Goal: Communication & Community: Answer question/provide support

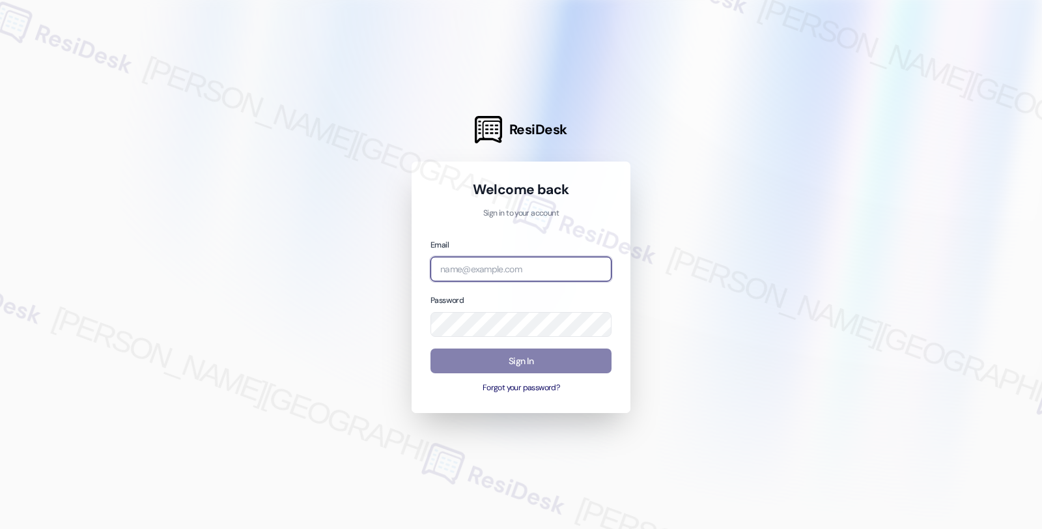
click at [452, 265] on input "email" at bounding box center [520, 268] width 181 height 25
type input "balfour"
click at [510, 271] on input "balfour" at bounding box center [520, 268] width 181 height 25
click at [501, 274] on input "balfour" at bounding box center [520, 268] width 181 height 25
click at [540, 270] on input "email" at bounding box center [520, 268] width 181 height 25
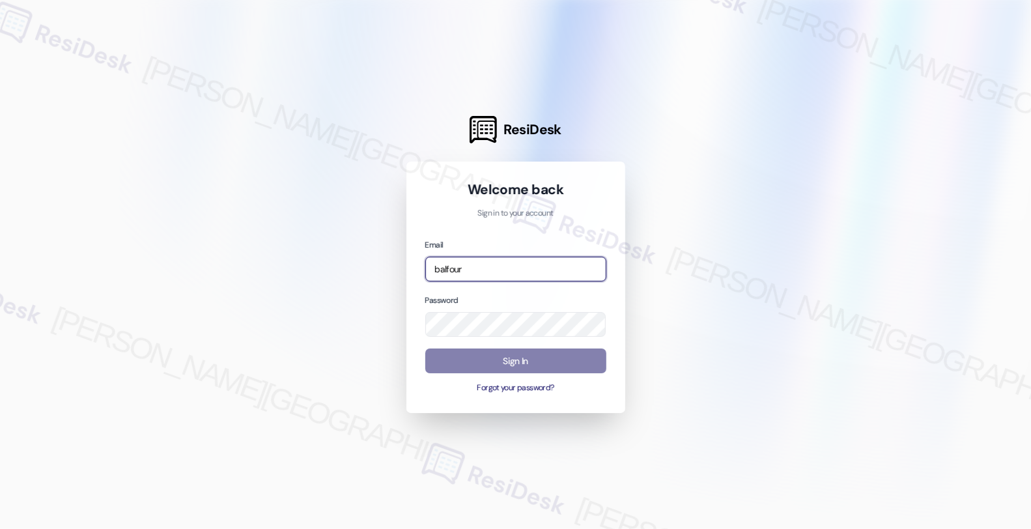
type input "automated-surveys-balfour_beatty_communities-fides.[PERSON_NAME]@balfour_beatty…"
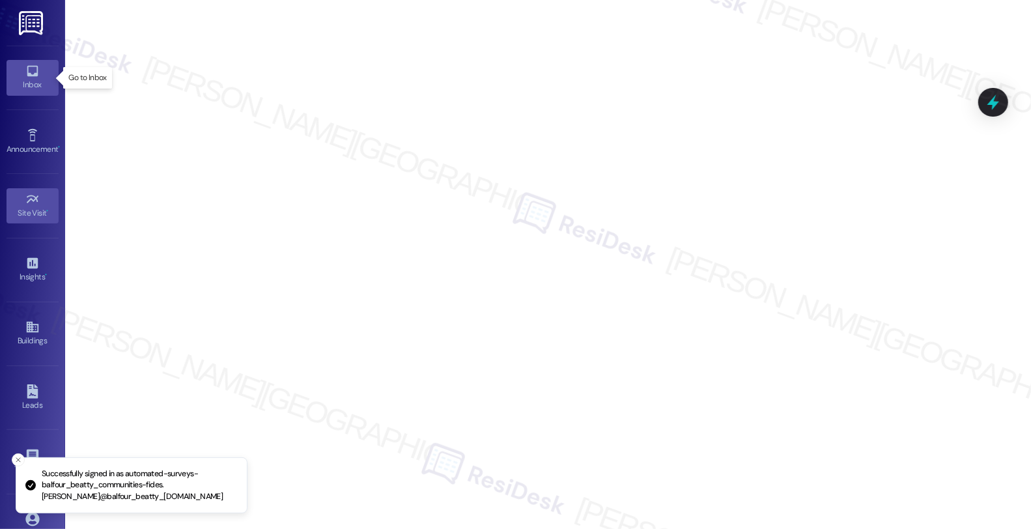
click at [21, 79] on div "Inbox" at bounding box center [32, 84] width 65 height 13
